Goal: Task Accomplishment & Management: Manage account settings

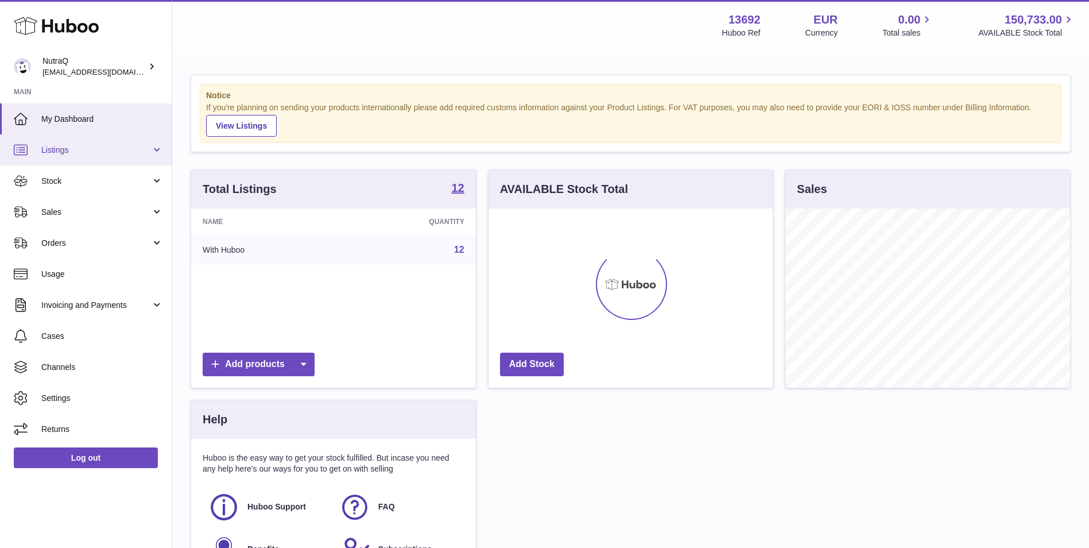
scroll to position [179, 284]
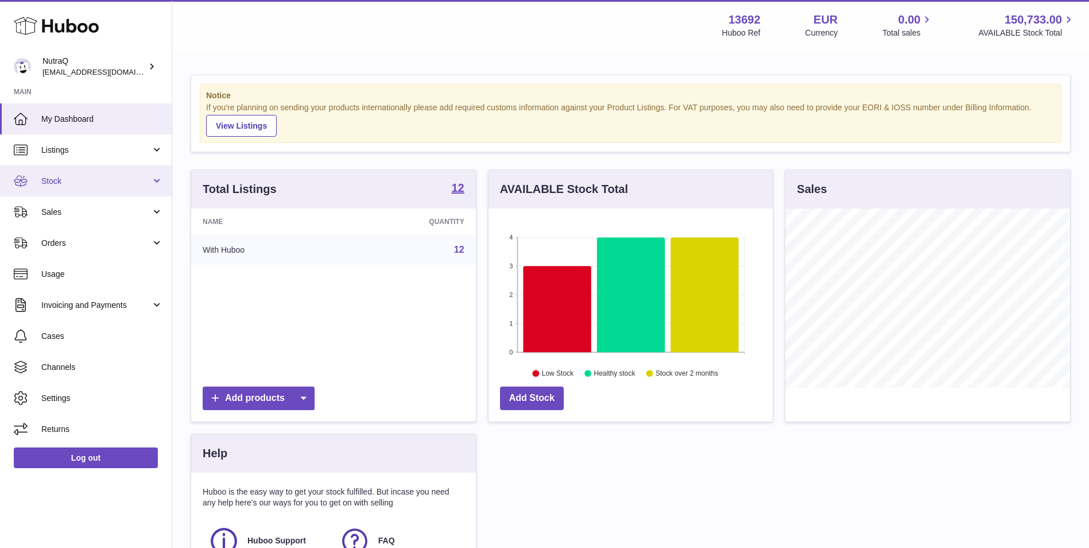
click at [74, 179] on span "Stock" at bounding box center [96, 181] width 110 height 11
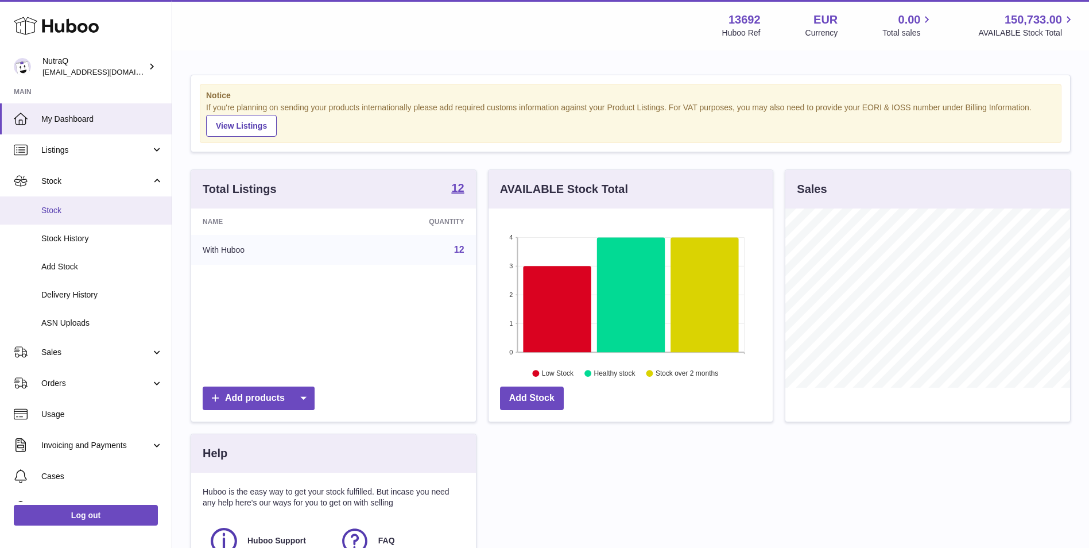
click at [68, 205] on span "Stock" at bounding box center [102, 210] width 122 height 11
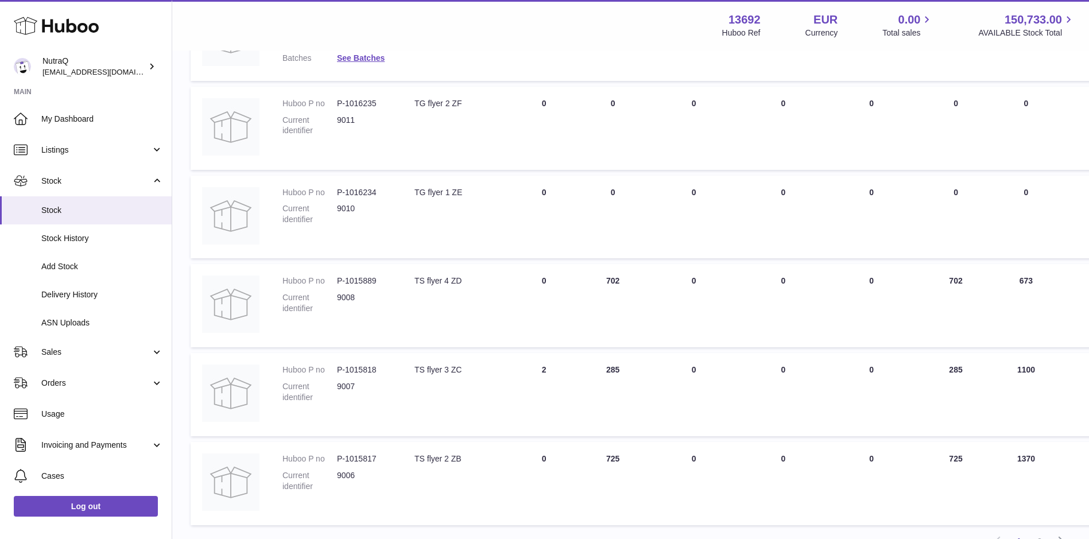
scroll to position [700, 0]
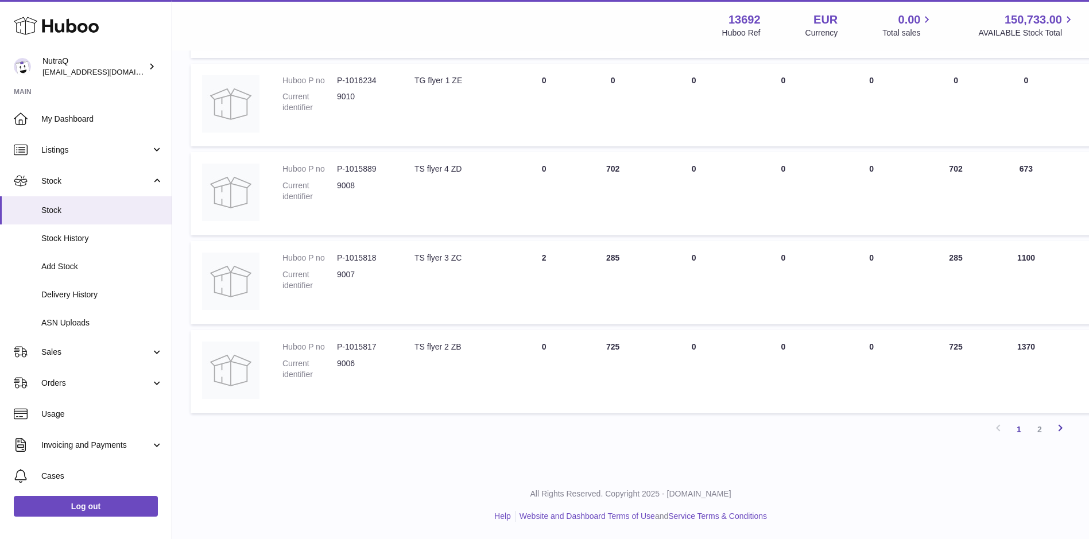
click at [1060, 424] on icon at bounding box center [1061, 428] width 14 height 14
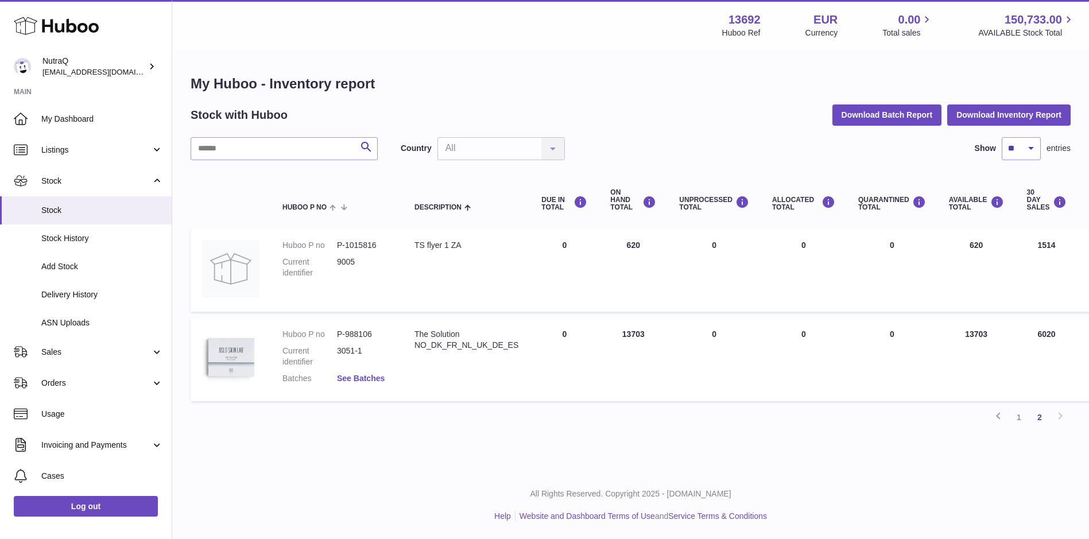
click at [358, 376] on link "See Batches" at bounding box center [361, 378] width 48 height 9
